Goal: Task Accomplishment & Management: Use online tool/utility

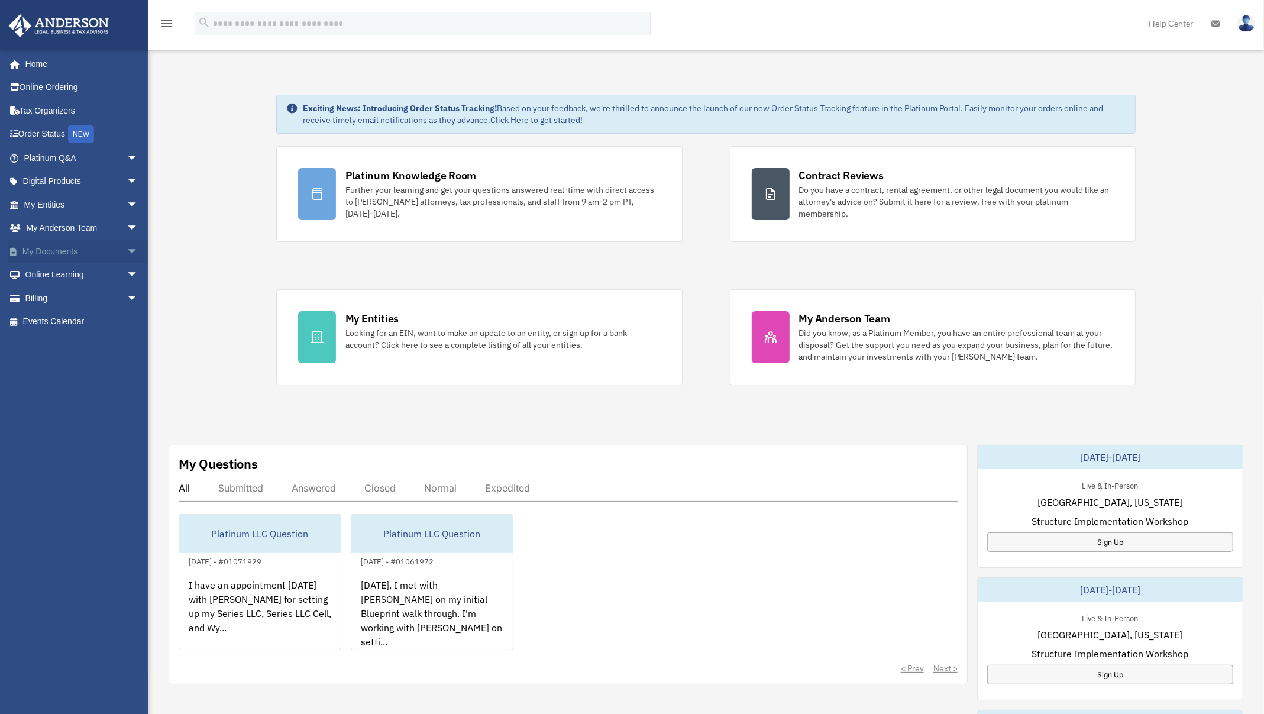
click at [127, 251] on span "arrow_drop_down" at bounding box center [139, 252] width 24 height 24
click at [127, 204] on span "arrow_drop_down" at bounding box center [139, 205] width 24 height 24
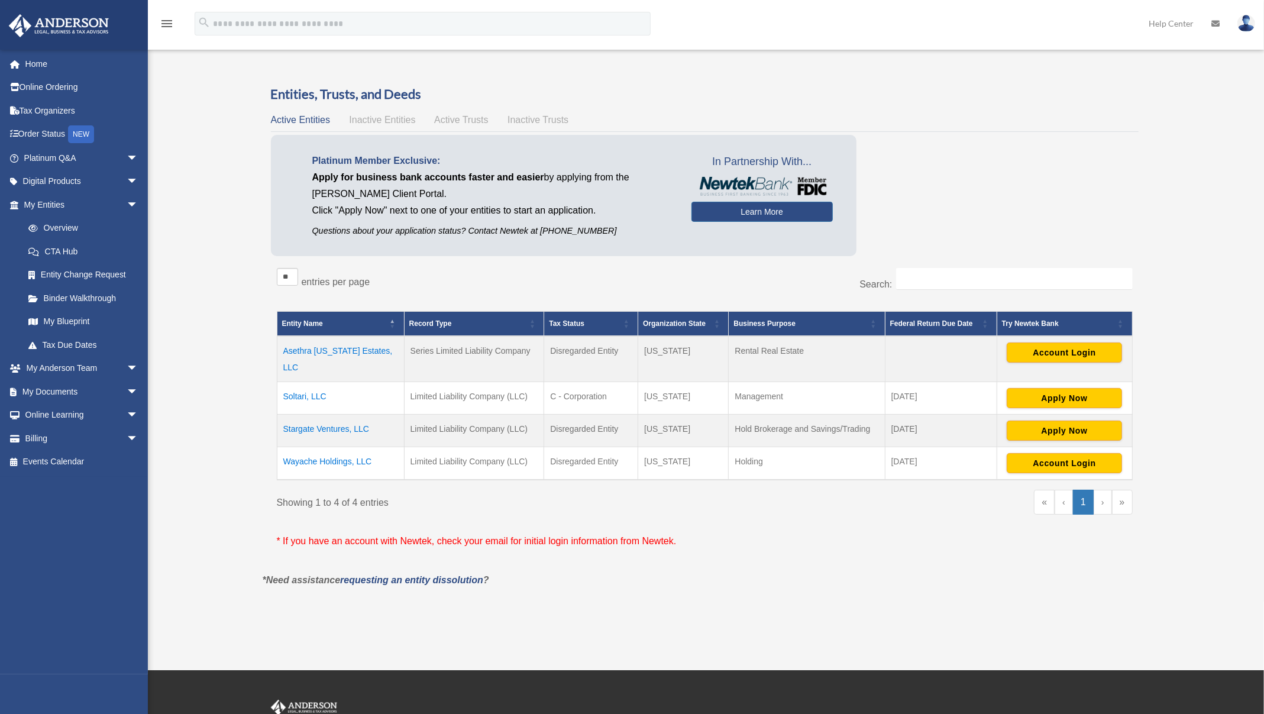
click at [335, 415] on td "Stargate Ventures, LLC" at bounding box center [340, 431] width 127 height 33
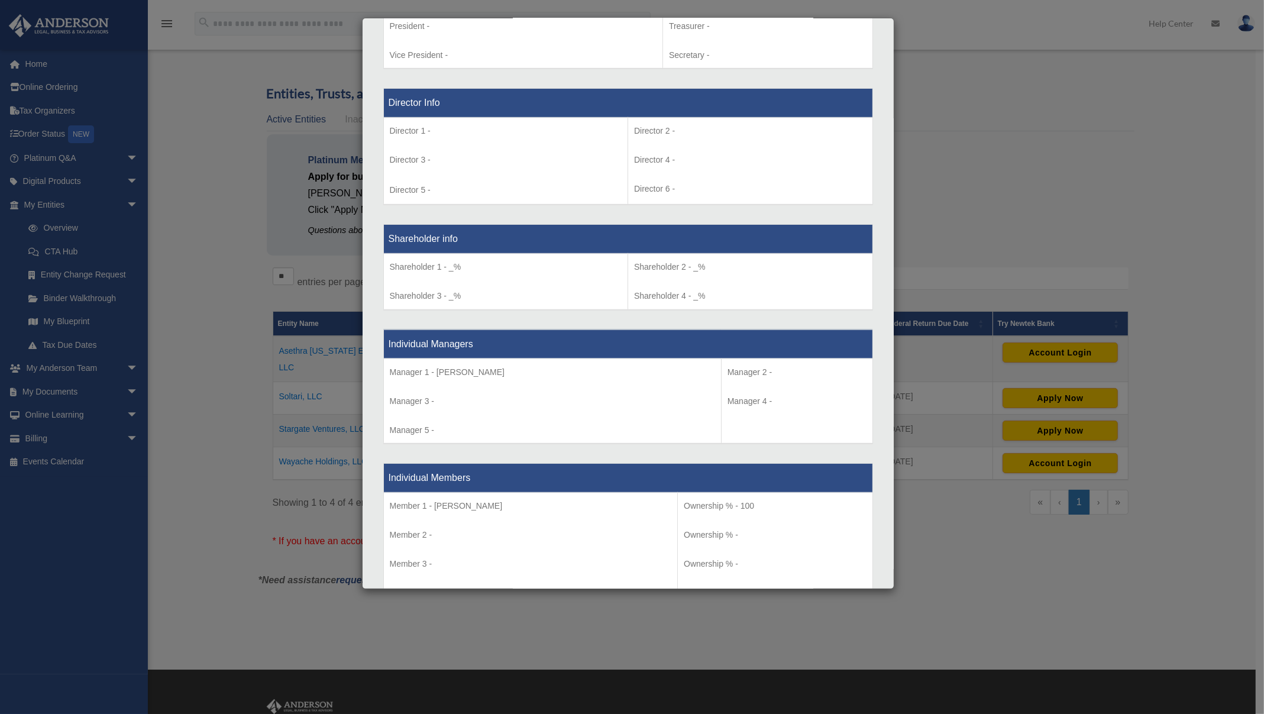
scroll to position [987, 0]
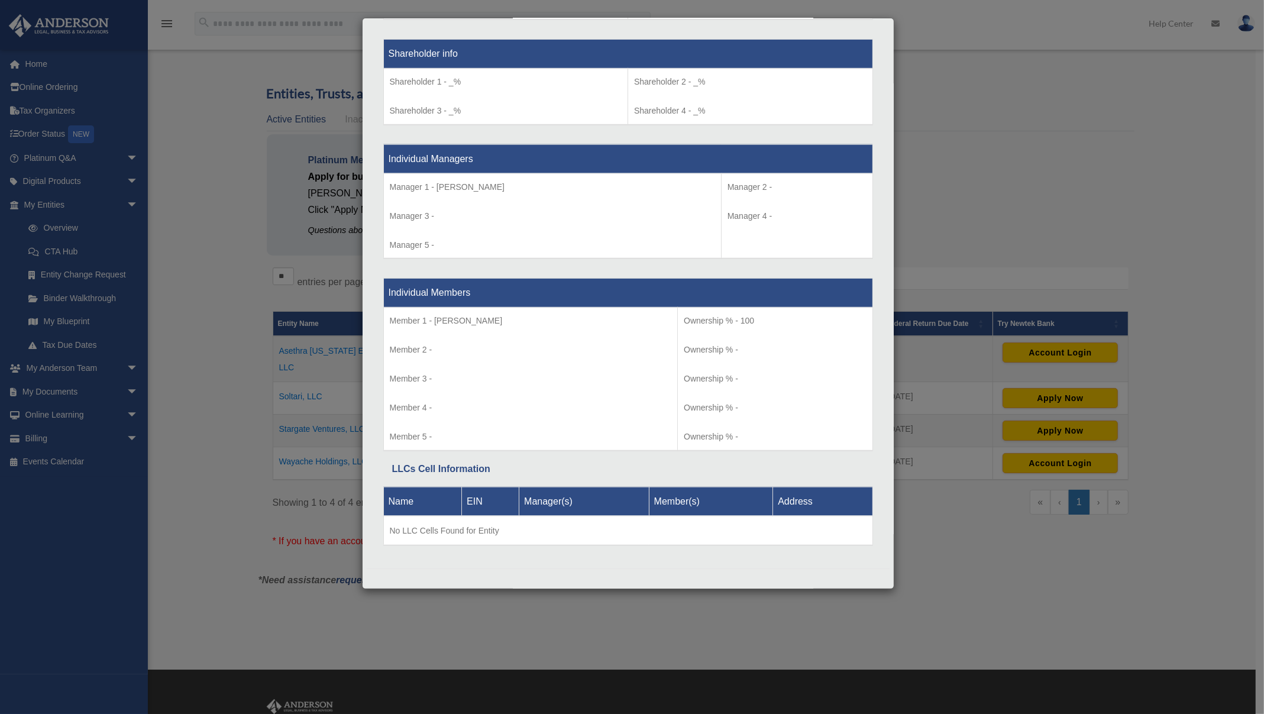
click at [1005, 218] on div "Details × Articles Sent Organizational Date" at bounding box center [632, 357] width 1264 height 714
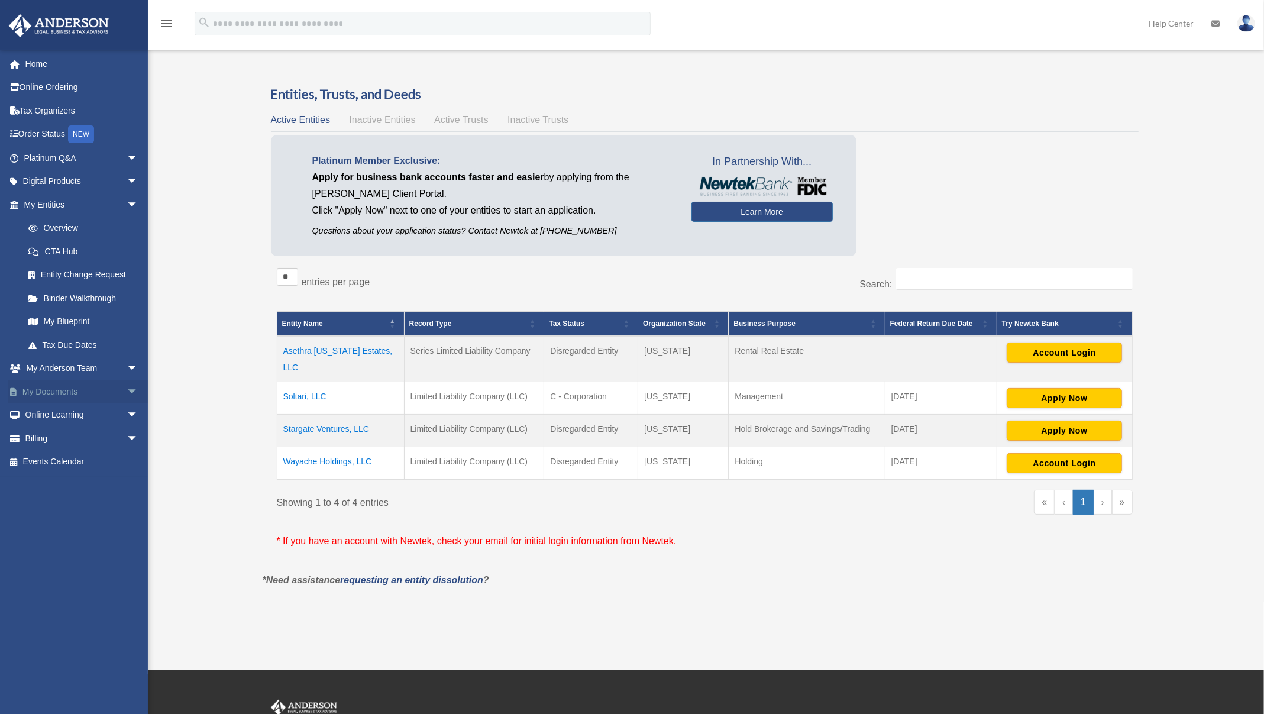
click at [127, 394] on span "arrow_drop_down" at bounding box center [139, 392] width 24 height 24
click at [346, 416] on td "Stargate Ventures, LLC" at bounding box center [340, 431] width 127 height 33
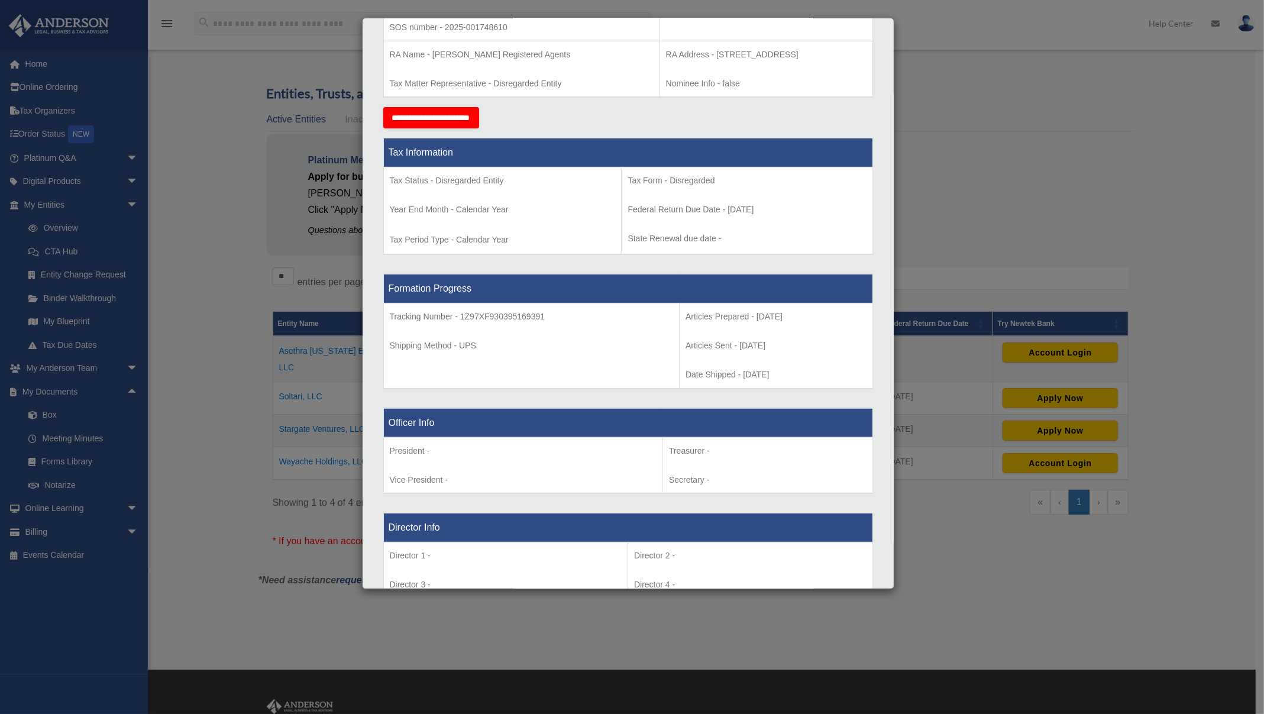
scroll to position [0, 0]
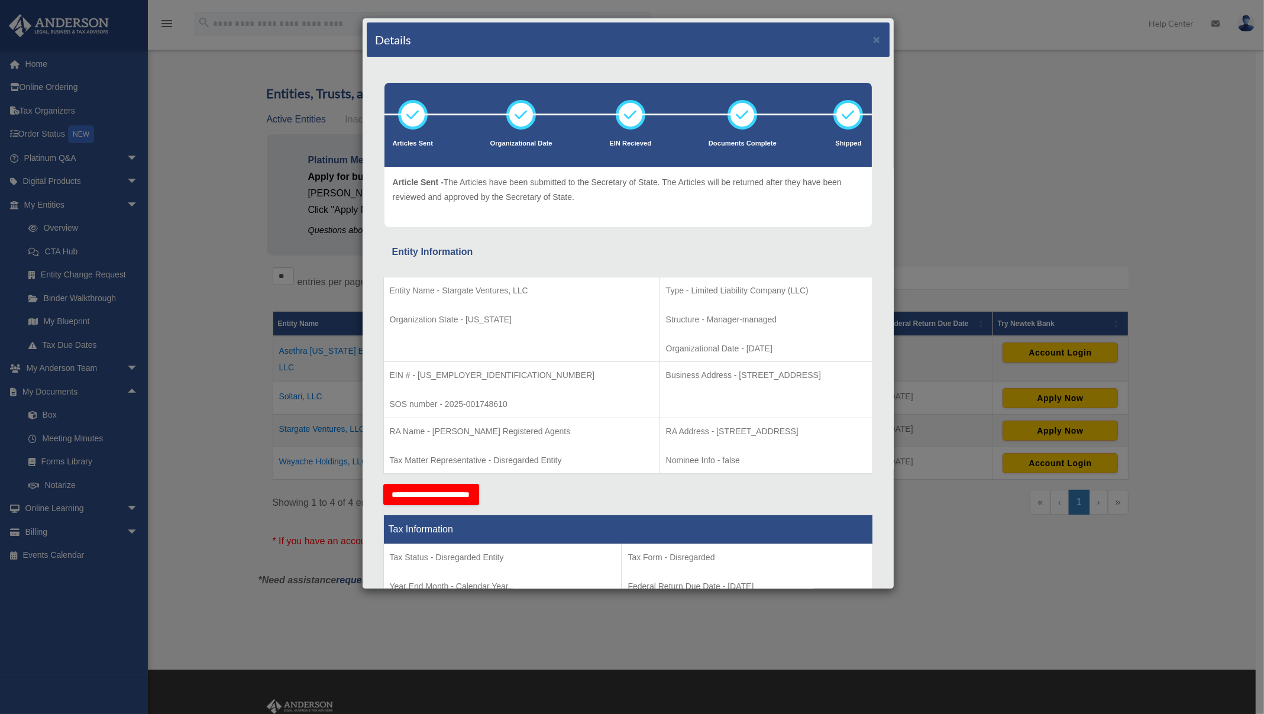
click at [945, 263] on div "Details × Articles Sent Organizational Date" at bounding box center [632, 357] width 1264 height 714
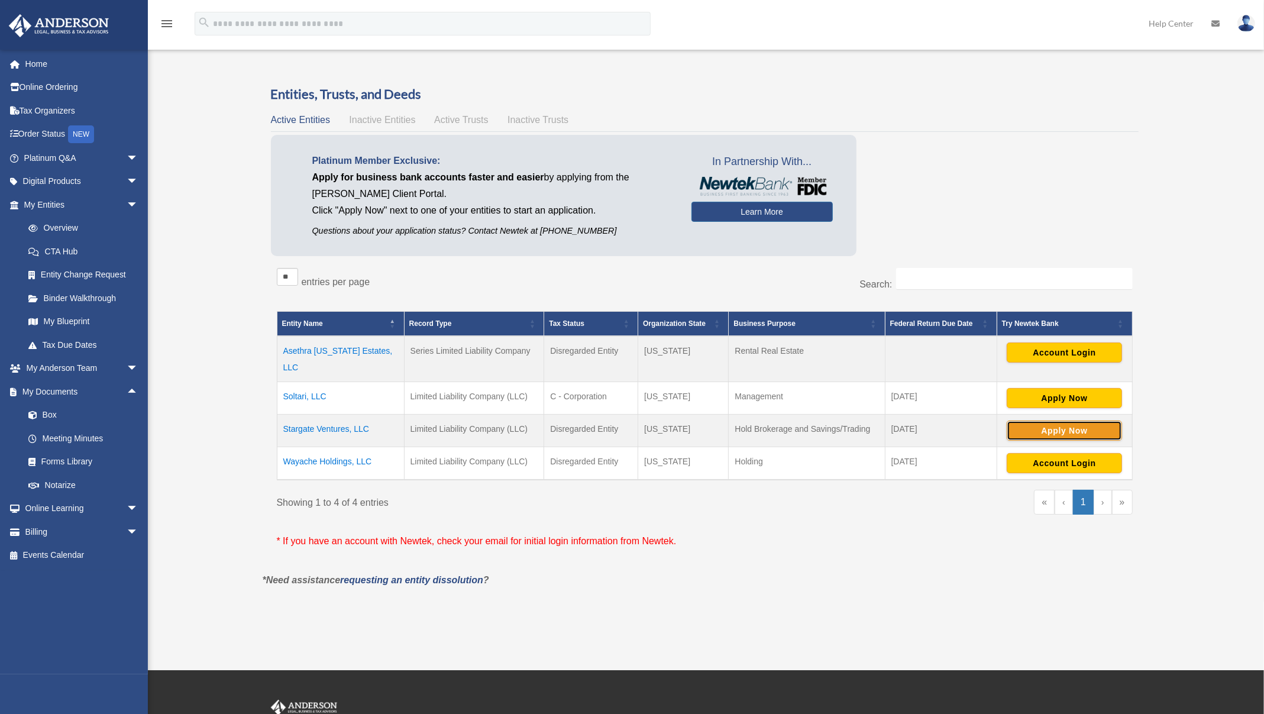
click at [1086, 421] on button "Apply Now" at bounding box center [1064, 431] width 115 height 20
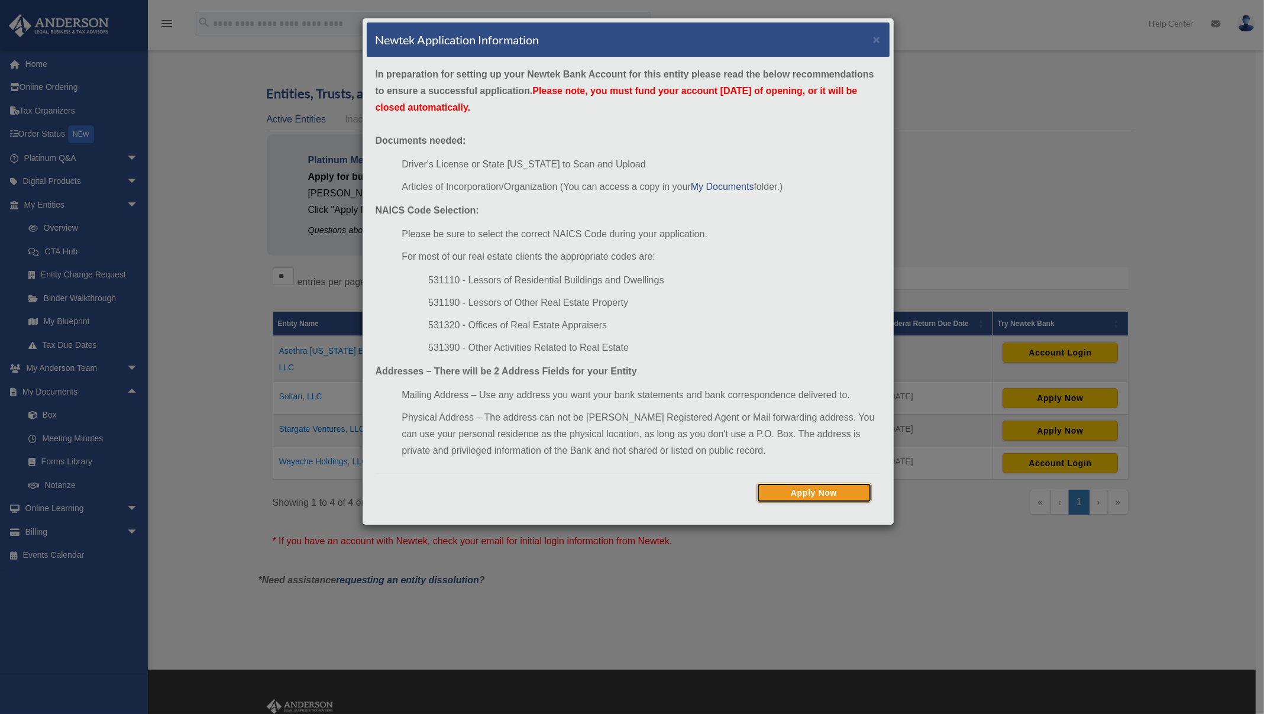
click at [816, 484] on button "Apply Now" at bounding box center [814, 493] width 115 height 20
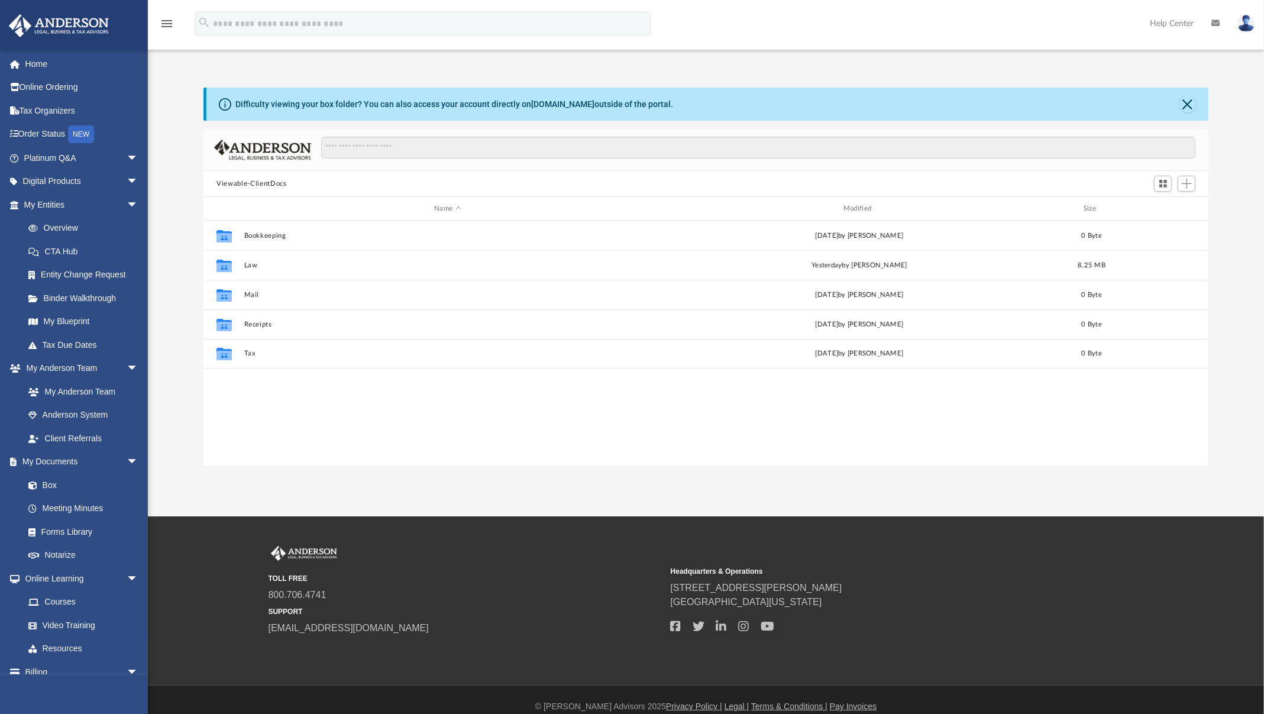
scroll to position [260, 997]
click at [548, 104] on link "box.com" at bounding box center [562, 103] width 63 height 9
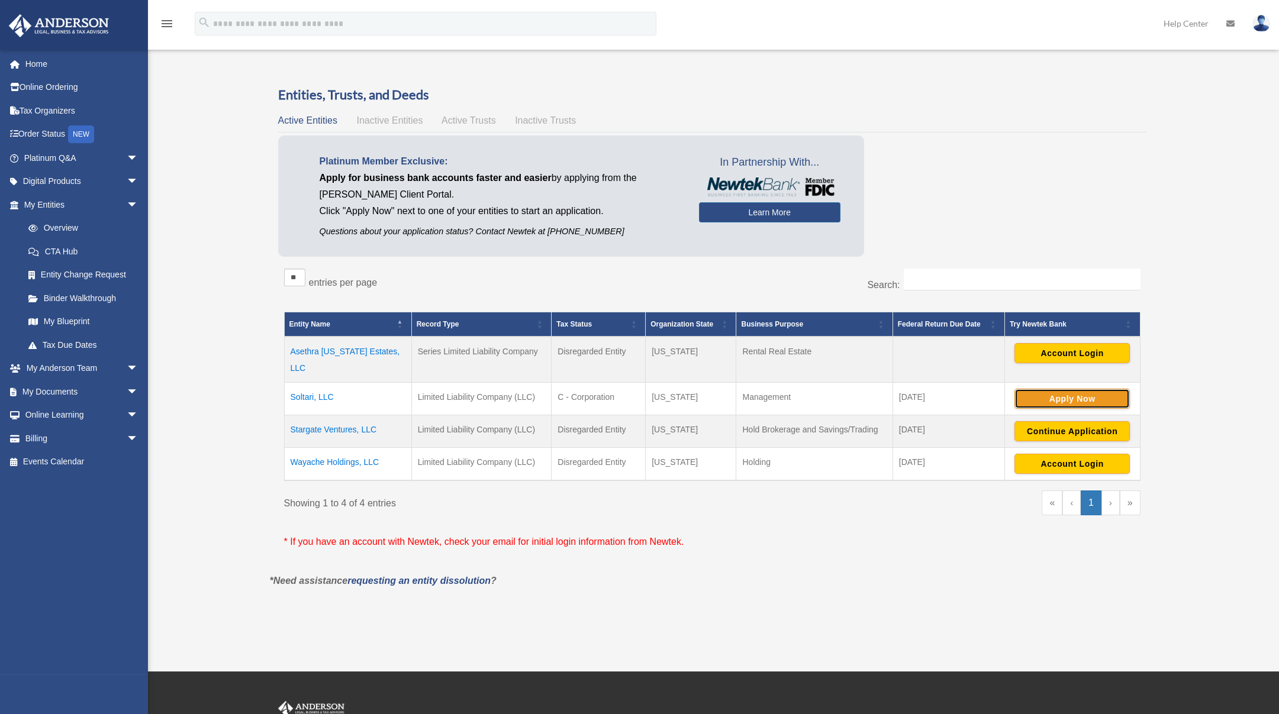
click at [1076, 389] on button "Apply Now" at bounding box center [1071, 399] width 115 height 20
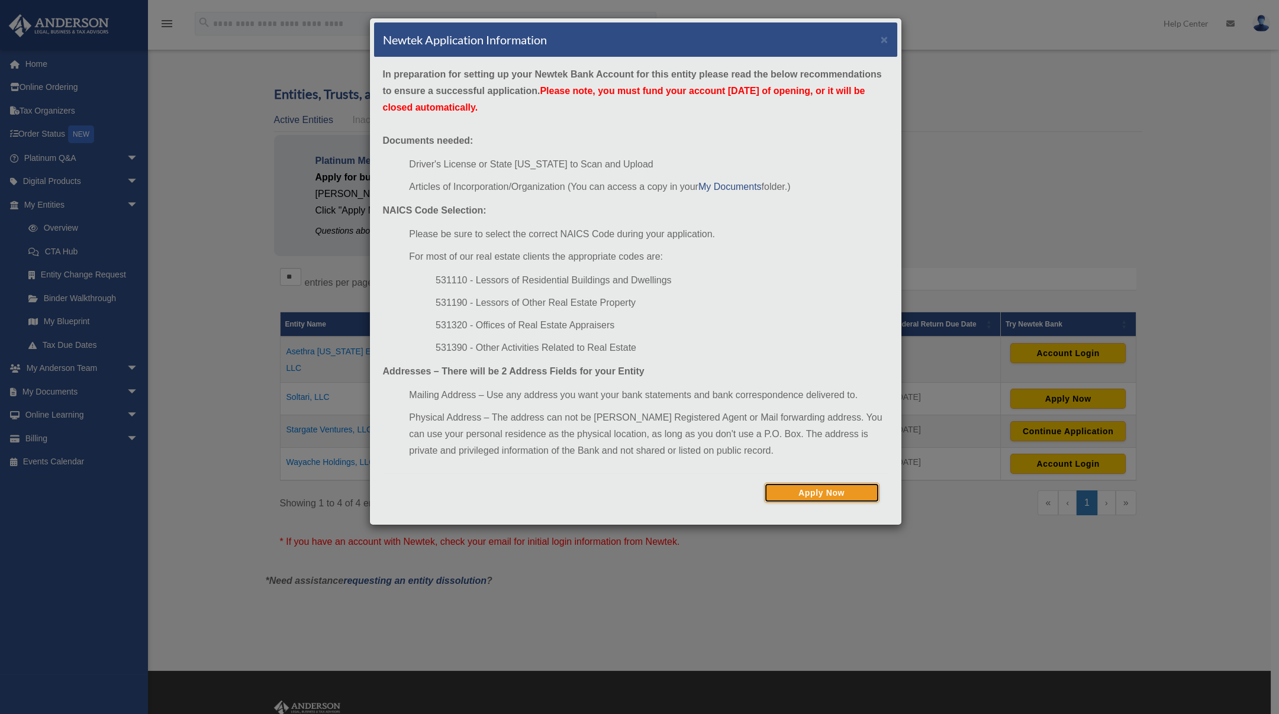
click at [821, 490] on button "Apply Now" at bounding box center [821, 493] width 115 height 20
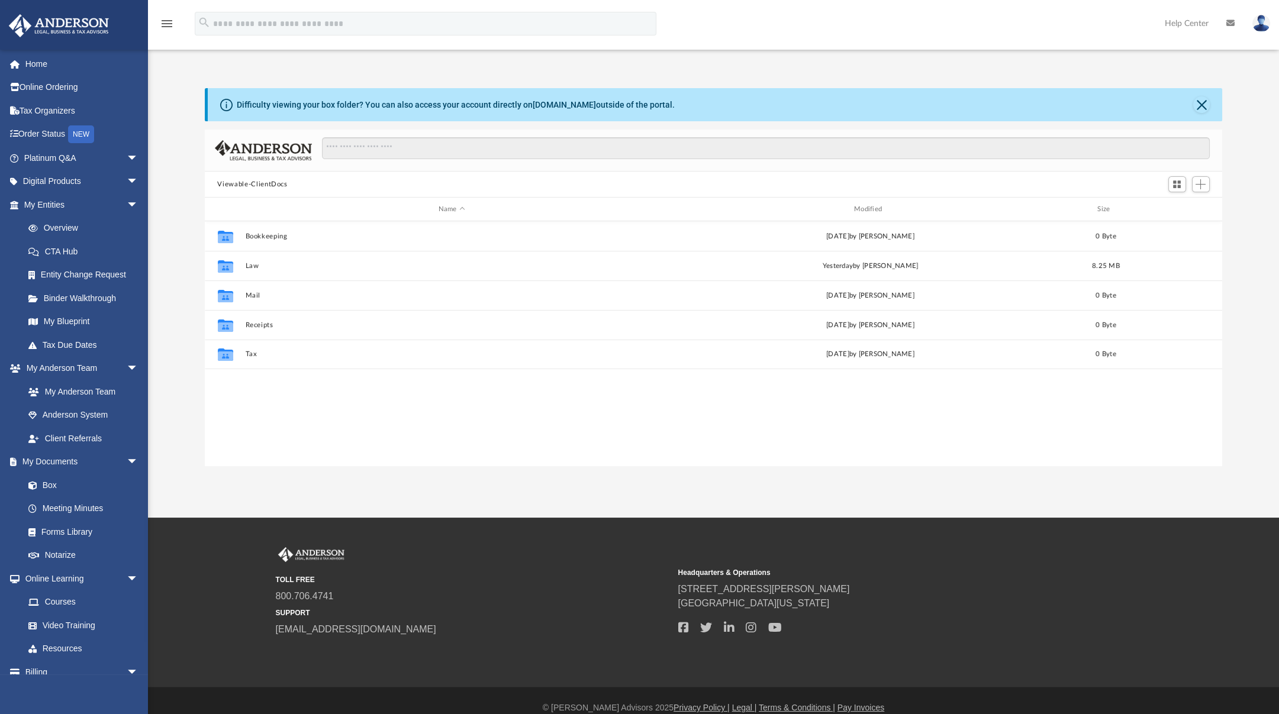
scroll to position [260, 1009]
